Goal: Task Accomplishment & Management: Complete application form

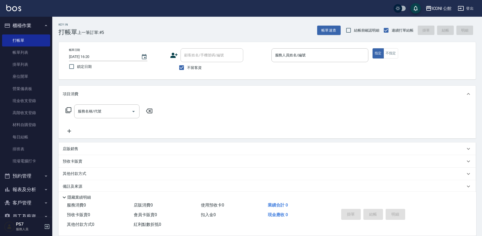
scroll to position [7, 0]
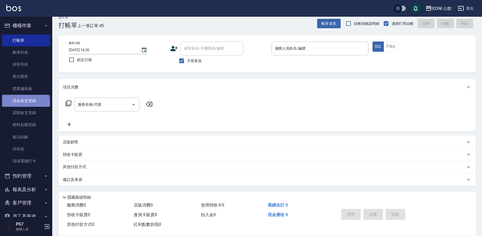
click at [25, 103] on link "現金收支登錄" at bounding box center [26, 101] width 48 height 12
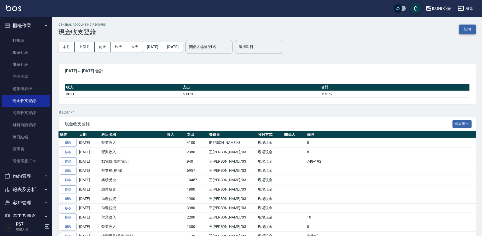
click at [465, 33] on button "新增" at bounding box center [467, 30] width 17 height 10
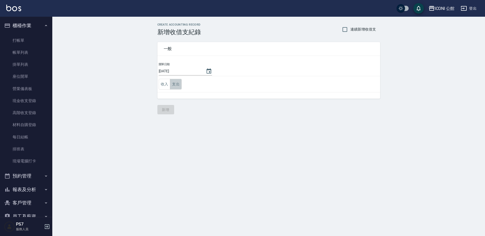
click at [176, 85] on button "支出" at bounding box center [176, 84] width 12 height 11
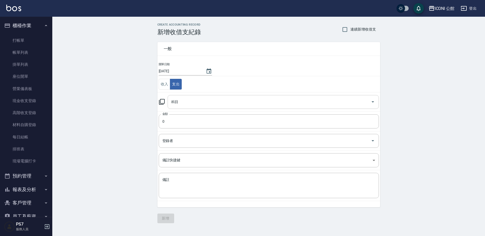
click at [196, 100] on input "科目" at bounding box center [269, 101] width 199 height 9
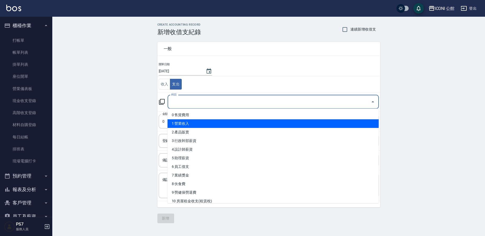
click at [197, 125] on li "1 營業收入" at bounding box center [273, 123] width 211 height 9
type input "1 營業收入"
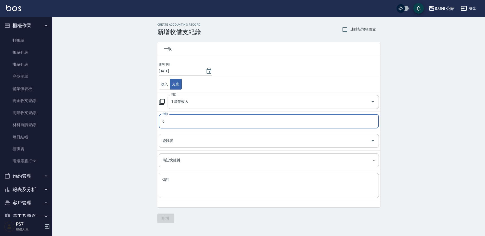
click at [179, 123] on input "0" at bounding box center [269, 121] width 220 height 14
type input "3000"
click at [165, 140] on input "登錄者" at bounding box center [264, 140] width 207 height 9
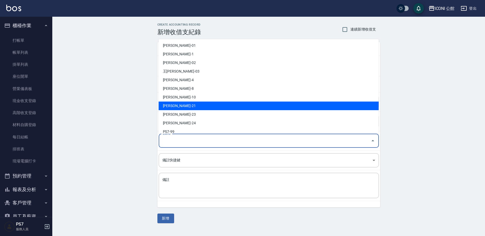
click at [187, 104] on li "[PERSON_NAME]-21" at bounding box center [269, 106] width 220 height 9
type input "[PERSON_NAME]-21"
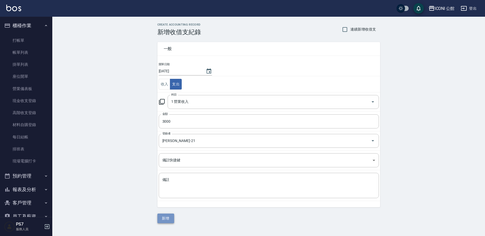
click at [165, 217] on button "新增" at bounding box center [165, 219] width 17 height 10
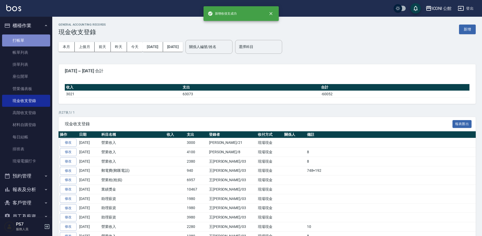
click at [28, 41] on link "打帳單" at bounding box center [26, 40] width 48 height 12
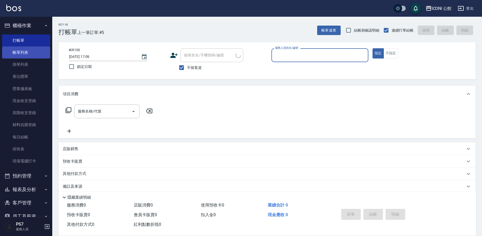
click at [33, 55] on link "帳單列表" at bounding box center [26, 53] width 48 height 12
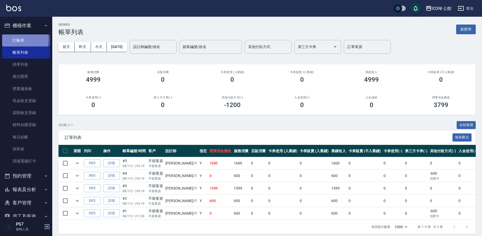
click at [11, 39] on link "打帳單" at bounding box center [26, 40] width 48 height 12
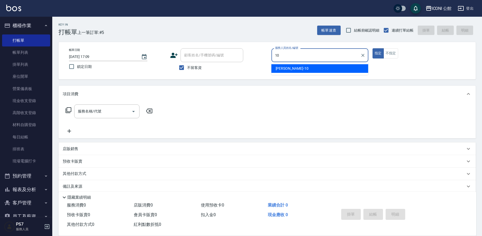
type input "[PERSON_NAME]-10"
type button "true"
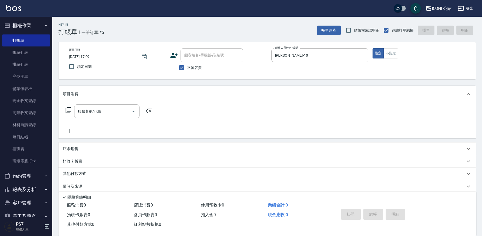
click at [66, 112] on icon at bounding box center [69, 110] width 6 height 6
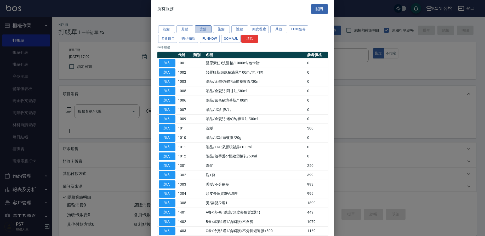
click at [196, 27] on button "燙髮" at bounding box center [203, 29] width 17 height 8
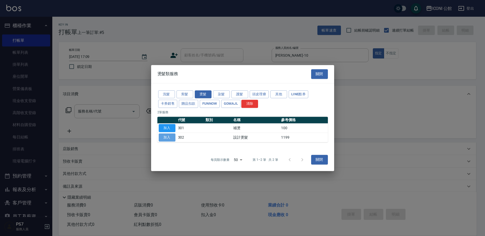
click at [170, 140] on button "加入" at bounding box center [167, 138] width 17 height 8
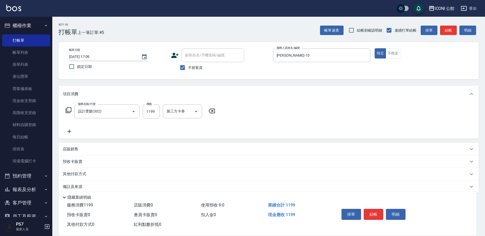
type input "設計燙髮(302)"
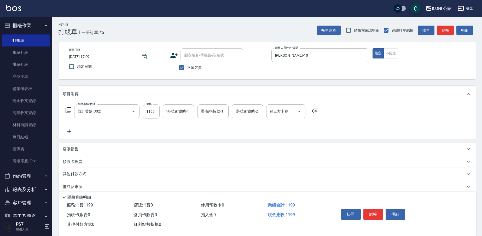
click at [149, 114] on input "1199" at bounding box center [151, 112] width 17 height 14
type input "1600"
type input "[PERSON_NAME]-21"
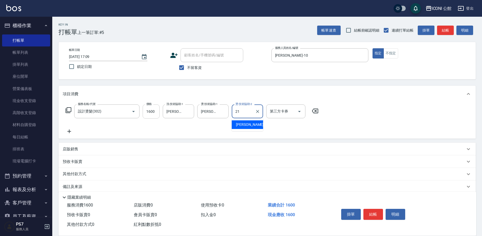
type input "[PERSON_NAME]-21"
click at [68, 109] on icon at bounding box center [68, 110] width 6 height 6
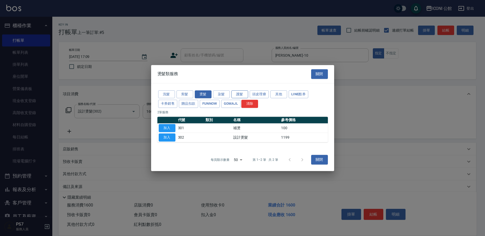
click at [234, 96] on button "護髮" at bounding box center [239, 94] width 17 height 8
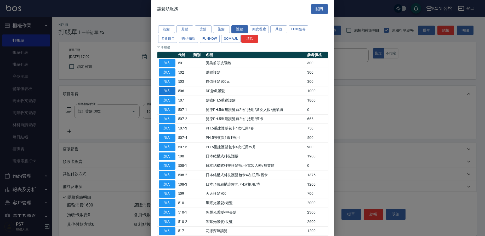
click at [170, 90] on button "加入" at bounding box center [167, 91] width 17 height 8
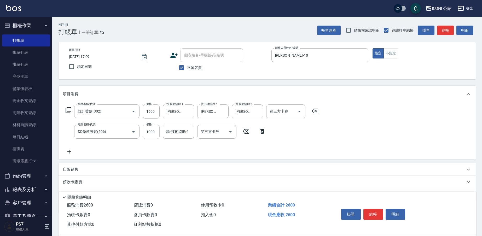
click at [153, 135] on input "1000" at bounding box center [151, 132] width 17 height 14
type input "800"
type input "[PERSON_NAME]-21"
click at [373, 215] on button "結帳" at bounding box center [373, 214] width 20 height 11
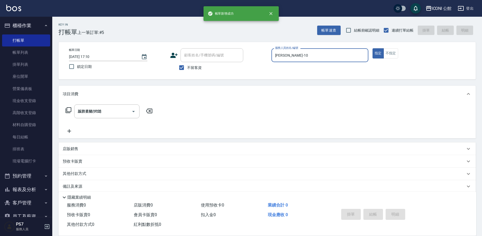
type input "[DATE] 17:10"
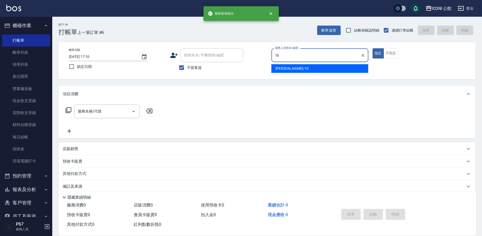
type input "[PERSON_NAME]-10"
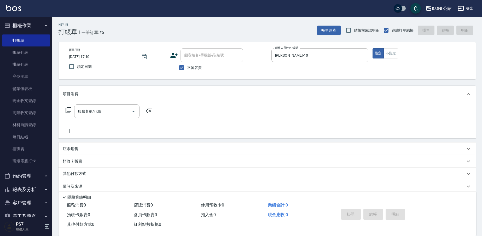
click at [69, 107] on icon at bounding box center [69, 110] width 6 height 6
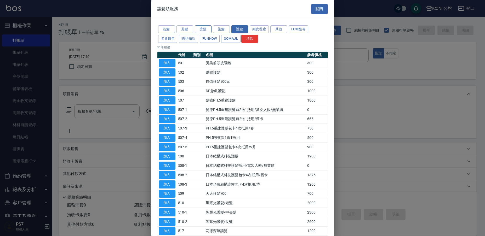
click at [197, 25] on button "燙髮" at bounding box center [203, 29] width 17 height 8
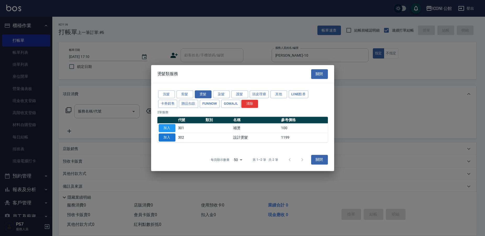
click at [165, 138] on button "加入" at bounding box center [167, 138] width 17 height 8
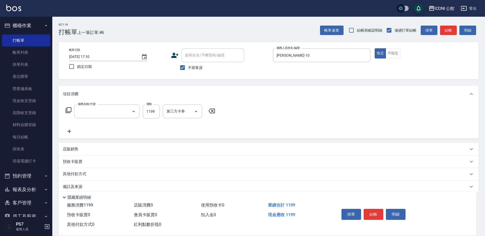
type input "設計燙髮(302)"
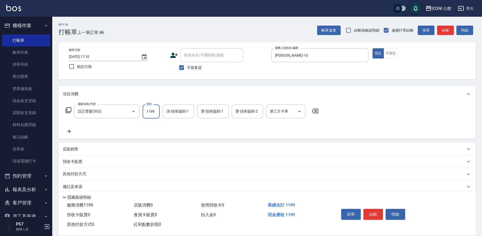
click at [150, 114] on input "1199" at bounding box center [151, 112] width 17 height 14
type input "1480"
type input "[PERSON_NAME]-21"
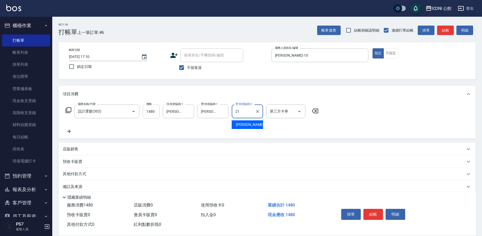
type input "[PERSON_NAME]-21"
click at [71, 112] on icon at bounding box center [69, 110] width 6 height 6
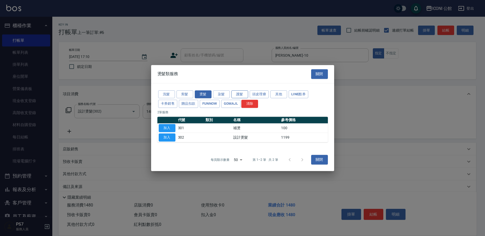
click at [240, 91] on button "護髮" at bounding box center [239, 94] width 17 height 8
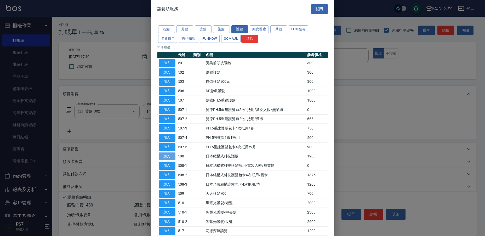
click at [166, 153] on button "加入" at bounding box center [167, 157] width 17 height 8
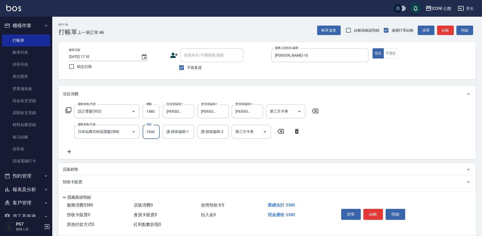
click at [158, 132] on input "1900" at bounding box center [151, 132] width 17 height 14
type input "1520"
type input "[PERSON_NAME]-21"
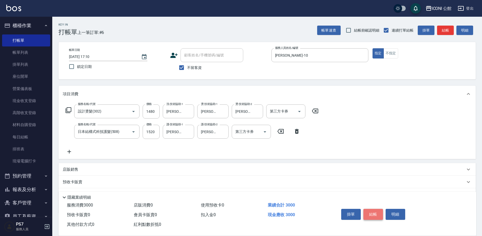
click at [377, 212] on button "結帳" at bounding box center [373, 214] width 20 height 11
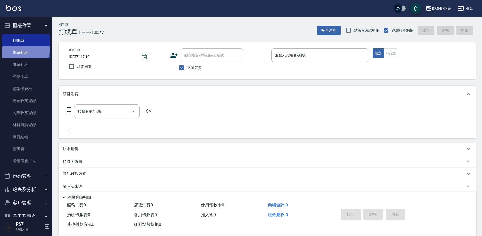
click at [25, 49] on link "帳單列表" at bounding box center [26, 53] width 48 height 12
